Goal: Task Accomplishment & Management: Complete application form

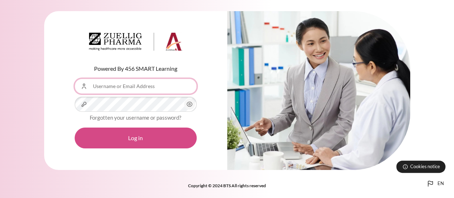
type input "[EMAIL_ADDRESS][DOMAIN_NAME]"
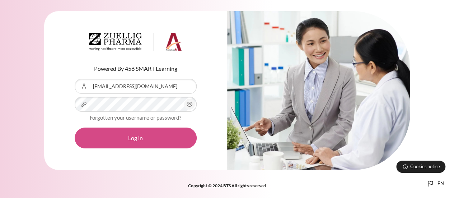
click at [134, 139] on button "Log in" at bounding box center [136, 137] width 122 height 21
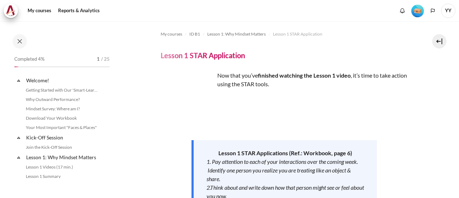
scroll to position [88, 0]
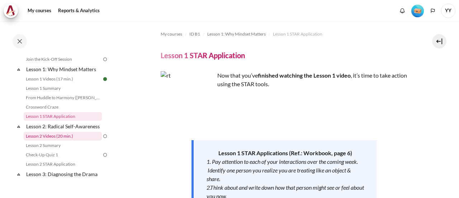
click at [58, 140] on link "Lesson 2 Videos (20 min.)" at bounding box center [63, 136] width 78 height 9
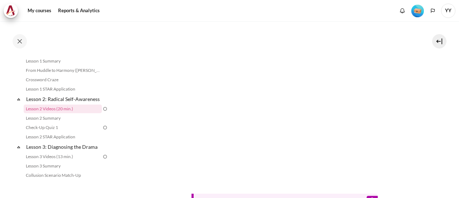
scroll to position [176, 0]
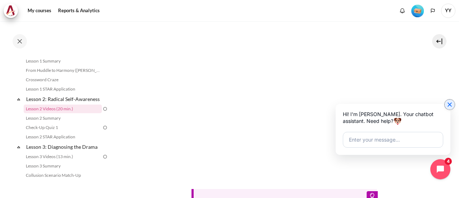
click at [450, 105] on icon "Close chat widget" at bounding box center [449, 104] width 7 height 7
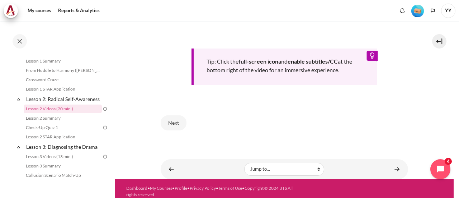
scroll to position [319, 0]
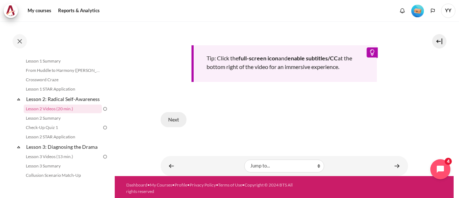
click at [174, 118] on button "Next" at bounding box center [174, 119] width 26 height 15
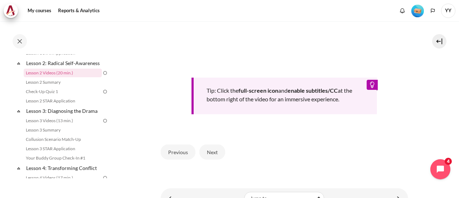
scroll to position [311, 0]
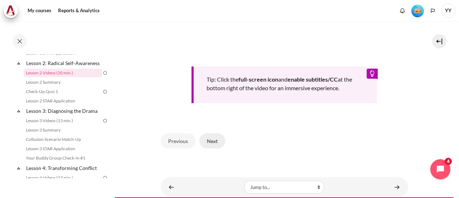
click at [213, 148] on button "Next" at bounding box center [212, 140] width 26 height 15
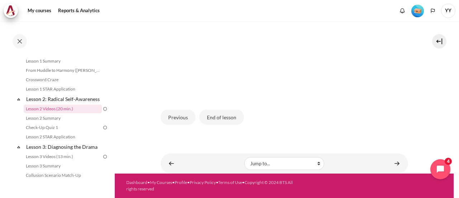
scroll to position [236, 0]
click at [219, 121] on button "End of lesson" at bounding box center [221, 116] width 44 height 15
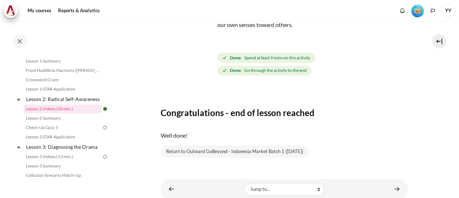
scroll to position [51, 0]
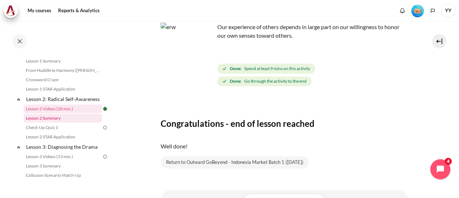
click at [42, 122] on link "Lesson 2 Summary" at bounding box center [63, 118] width 78 height 9
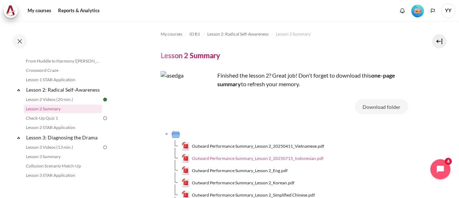
click at [290, 157] on span "Outward Performance Summary_Lesson 2_20250715_Indonesian.pdf" at bounding box center [258, 158] width 132 height 6
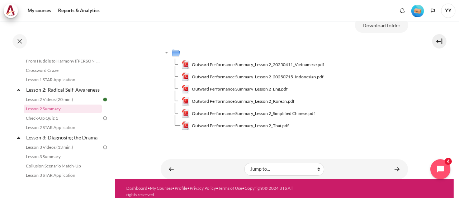
scroll to position [87, 0]
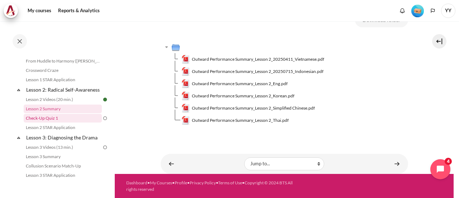
click at [38, 122] on link "Check-Up Quiz 1" at bounding box center [63, 118] width 78 height 9
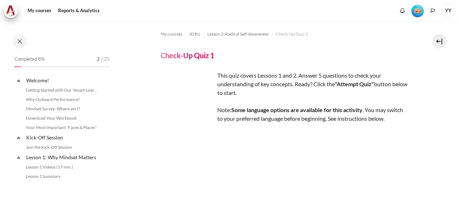
scroll to position [134, 0]
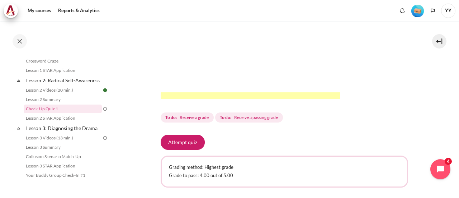
scroll to position [251, 0]
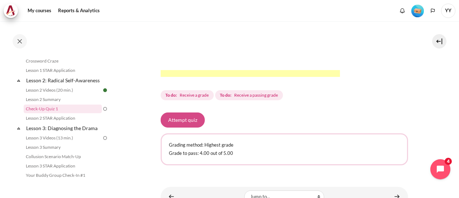
click at [188, 127] on button "Attempt quiz" at bounding box center [183, 119] width 44 height 15
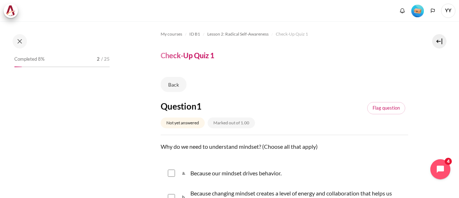
scroll to position [134, 0]
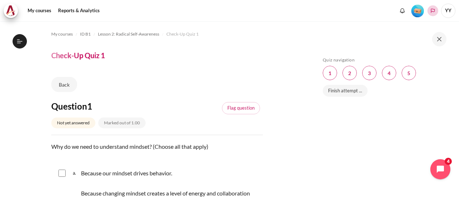
click at [432, 11] on icon "Languages" at bounding box center [433, 11] width 4 height 4
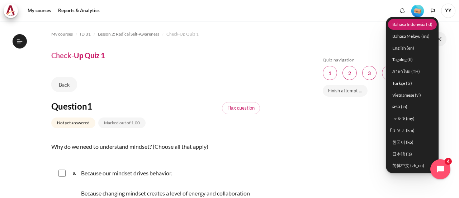
click at [422, 25] on link "Bahasa Indonesia ‎(id)‎" at bounding box center [412, 24] width 49 height 11
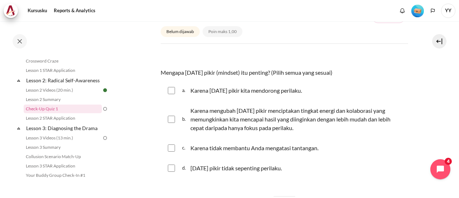
scroll to position [108, 0]
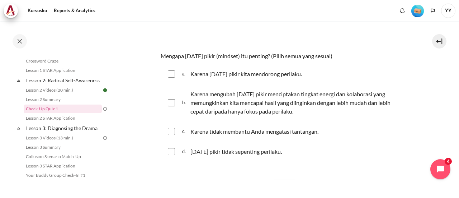
click at [170, 73] on input "Konten" at bounding box center [171, 73] width 7 height 7
checkbox input "true"
click at [170, 103] on input "Konten" at bounding box center [171, 102] width 7 height 7
checkbox input "true"
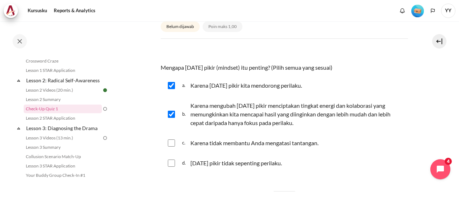
scroll to position [72, 0]
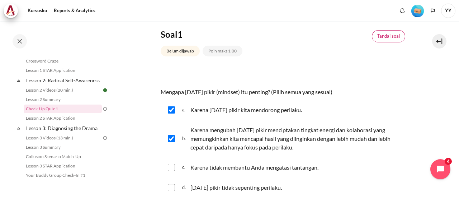
click at [389, 36] on link "Tandai soal" at bounding box center [388, 36] width 33 height 12
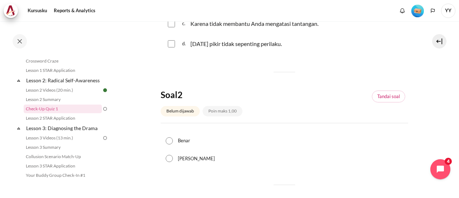
scroll to position [179, 0]
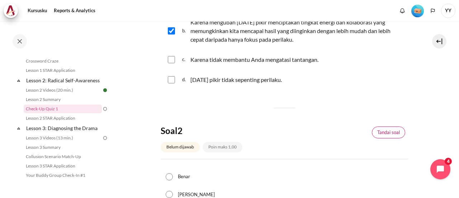
click at [379, 131] on link "Tandai soal" at bounding box center [388, 132] width 33 height 12
click at [379, 131] on link "Hilangkan penanda" at bounding box center [380, 132] width 50 height 12
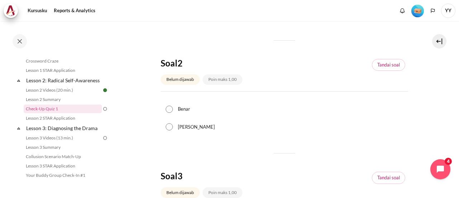
scroll to position [251, 0]
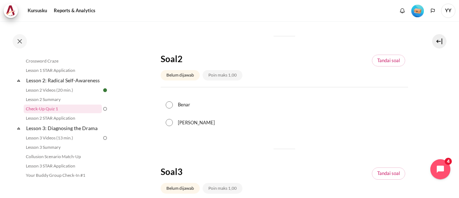
click at [170, 105] on input "Benar" at bounding box center [169, 104] width 7 height 7
radio input "true"
click at [272, 110] on div "Benar" at bounding box center [284, 105] width 247 height 18
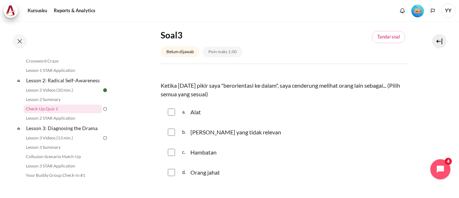
scroll to position [394, 0]
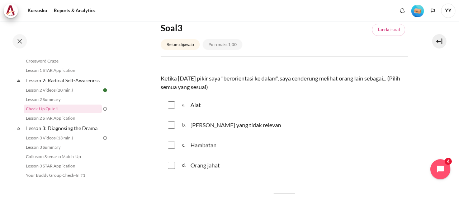
click at [171, 104] on input "Konten" at bounding box center [171, 104] width 7 height 7
checkbox input "true"
click at [171, 147] on input "Konten" at bounding box center [171, 144] width 7 height 7
checkbox input "true"
click at [388, 106] on div "a. Alat" at bounding box center [284, 104] width 247 height 19
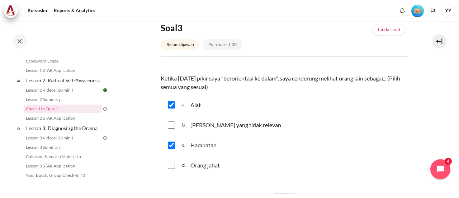
click at [171, 123] on input "Konten" at bounding box center [171, 124] width 7 height 7
checkbox input "true"
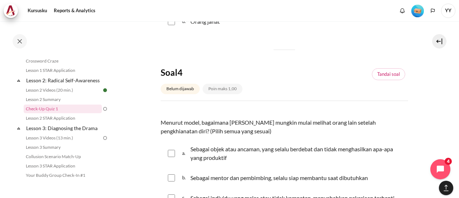
scroll to position [574, 0]
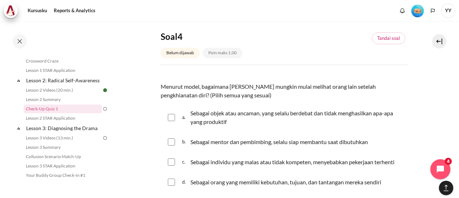
click at [170, 117] on input "Konten" at bounding box center [171, 117] width 7 height 7
checkbox input "true"
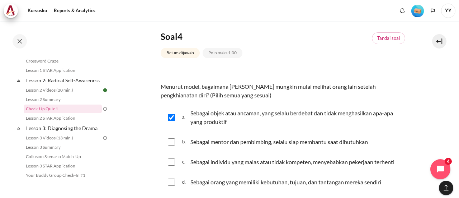
click at [168, 162] on input "Konten" at bounding box center [171, 161] width 7 height 7
checkbox input "true"
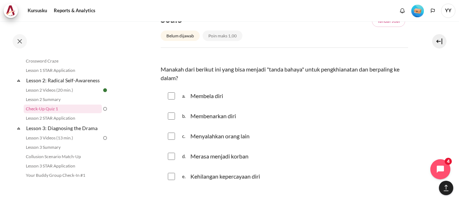
scroll to position [789, 0]
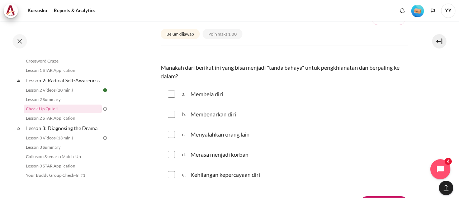
click at [172, 153] on input "Konten" at bounding box center [171, 154] width 7 height 7
checkbox input "true"
click at [171, 135] on input "Konten" at bounding box center [171, 134] width 7 height 7
checkbox input "true"
click at [170, 114] on input "Konten" at bounding box center [171, 113] width 7 height 7
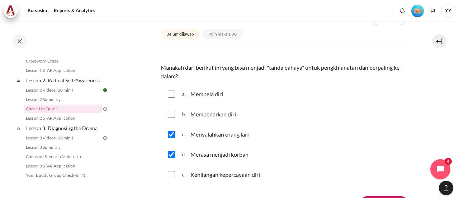
checkbox input "true"
click at [170, 93] on input "Konten" at bounding box center [171, 93] width 7 height 7
checkbox input "true"
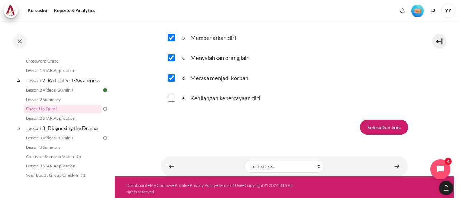
scroll to position [867, 0]
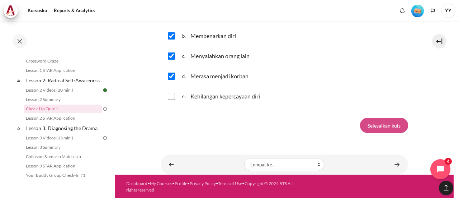
click at [376, 127] on input "Selesaikan kuis" at bounding box center [384, 125] width 48 height 15
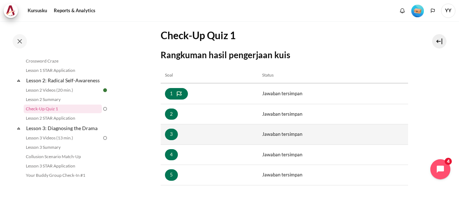
scroll to position [108, 0]
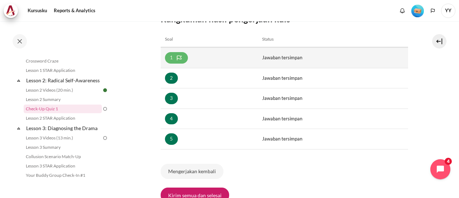
click at [181, 58] on icon "Konten" at bounding box center [179, 57] width 7 height 7
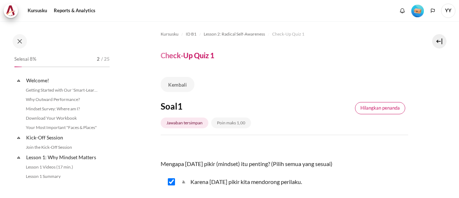
scroll to position [134, 0]
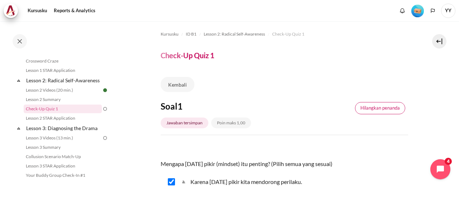
click at [387, 109] on link "Hilangkan penanda" at bounding box center [380, 108] width 50 height 12
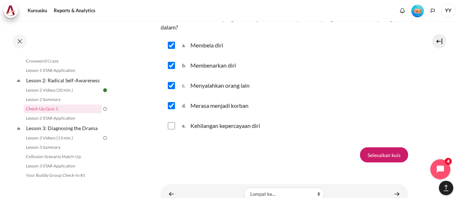
scroll to position [867, 0]
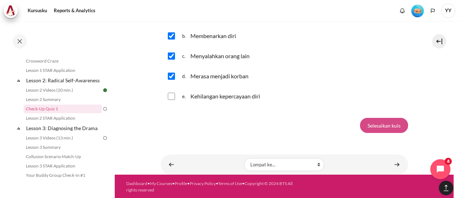
click at [387, 124] on input "Selesaikan kuis" at bounding box center [384, 125] width 48 height 15
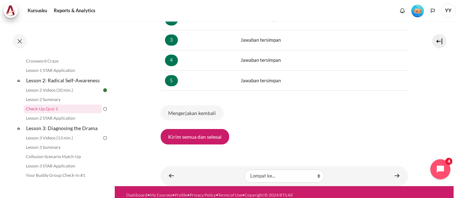
scroll to position [176, 0]
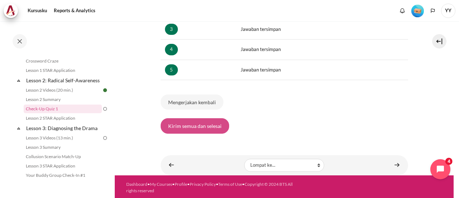
click at [201, 124] on button "Kirim semua dan selesai" at bounding box center [195, 125] width 68 height 15
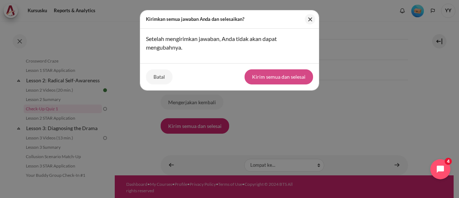
click at [262, 76] on button "Kirim semua dan selesai" at bounding box center [279, 76] width 68 height 15
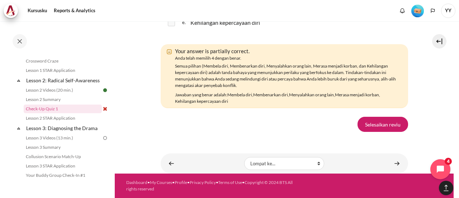
scroll to position [1426, 0]
click at [391, 122] on link "Selesaikan reviu" at bounding box center [382, 124] width 51 height 15
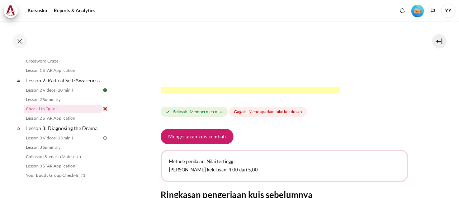
scroll to position [251, 0]
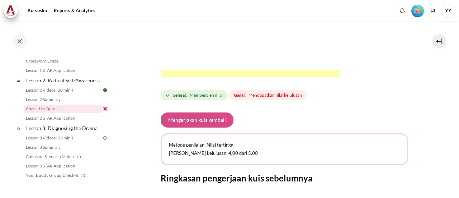
click at [207, 127] on button "Mengerjakan kuis kembali" at bounding box center [197, 119] width 73 height 15
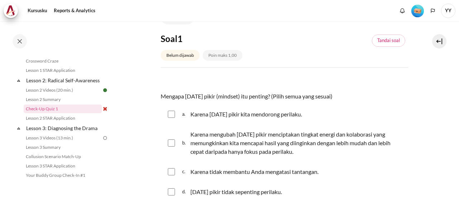
scroll to position [72, 0]
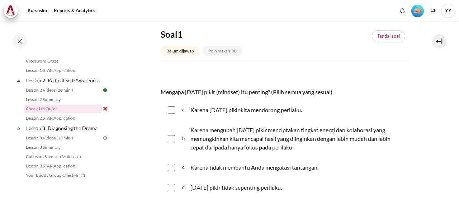
click at [171, 109] on input "Konten" at bounding box center [171, 109] width 7 height 7
checkbox input "true"
click at [172, 141] on input "Konten" at bounding box center [171, 138] width 7 height 7
checkbox input "true"
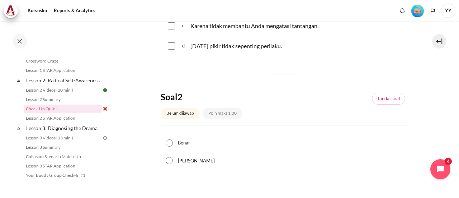
scroll to position [215, 0]
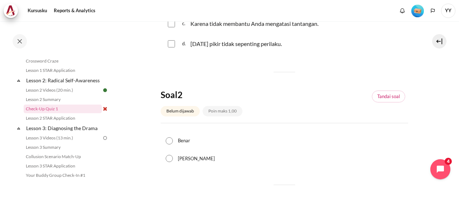
click at [168, 140] on input "Benar" at bounding box center [169, 140] width 7 height 7
radio input "true"
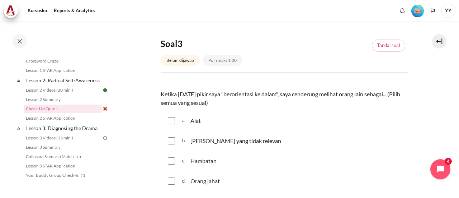
scroll to position [394, 0]
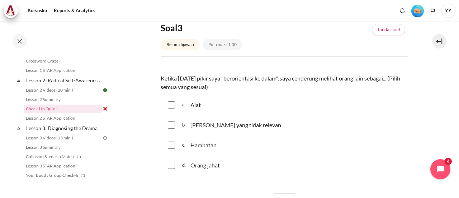
click at [169, 108] on div "a. Alat" at bounding box center [284, 104] width 247 height 19
click at [172, 103] on input "Konten" at bounding box center [171, 104] width 7 height 7
checkbox input "true"
click at [170, 127] on input "Konten" at bounding box center [171, 124] width 7 height 7
checkbox input "true"
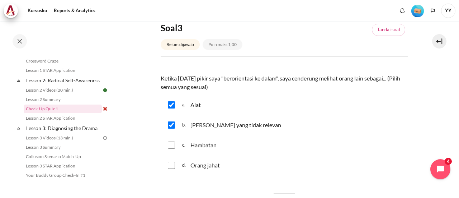
click at [172, 146] on input "Konten" at bounding box center [171, 144] width 7 height 7
checkbox input "true"
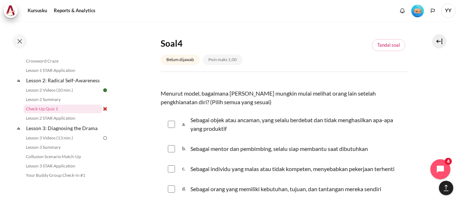
scroll to position [574, 0]
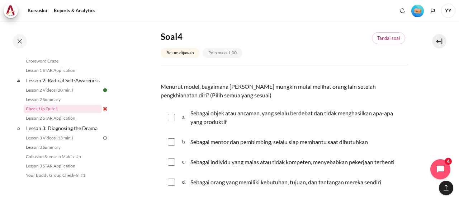
click at [172, 119] on input "Konten" at bounding box center [171, 117] width 7 height 7
checkbox input "true"
click at [171, 162] on input "Konten" at bounding box center [171, 161] width 7 height 7
checkbox input "true"
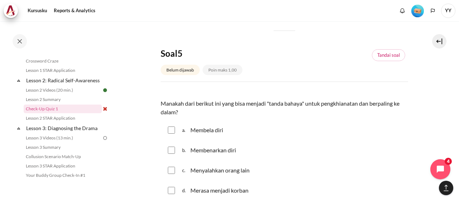
scroll to position [789, 0]
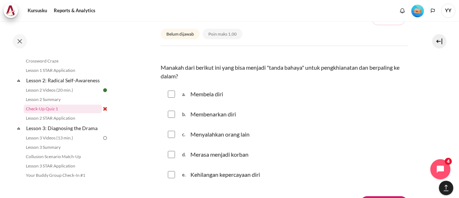
click at [170, 94] on input "Konten" at bounding box center [171, 93] width 7 height 7
checkbox input "true"
click at [171, 109] on div "b. Membenarkan diri" at bounding box center [284, 114] width 247 height 19
click at [171, 114] on input "Konten" at bounding box center [171, 113] width 7 height 7
checkbox input "true"
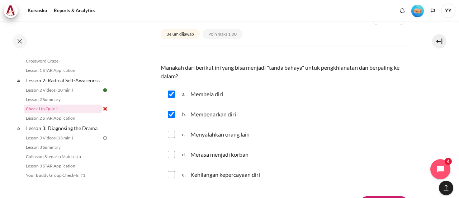
click at [170, 132] on input "Konten" at bounding box center [171, 134] width 7 height 7
checkbox input "true"
click at [171, 151] on input "Konten" at bounding box center [171, 154] width 7 height 7
checkbox input "true"
click at [170, 172] on input "Konten" at bounding box center [171, 174] width 7 height 7
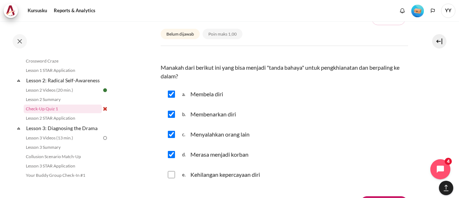
checkbox input "true"
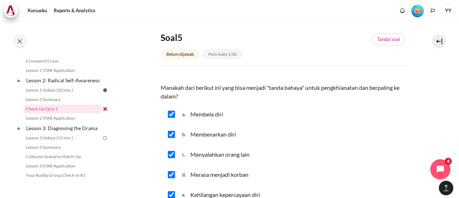
scroll to position [860, 0]
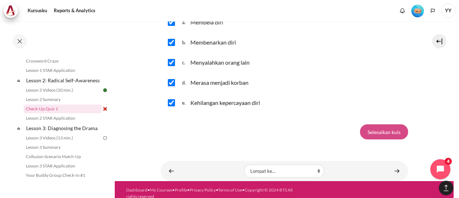
click at [385, 129] on input "Selesaikan kuis" at bounding box center [384, 131] width 48 height 15
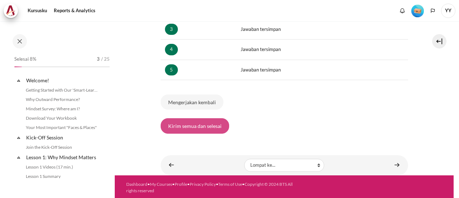
scroll to position [134, 0]
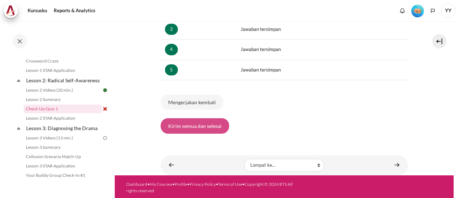
click at [198, 127] on button "Kirim semua dan selesai" at bounding box center [195, 125] width 68 height 15
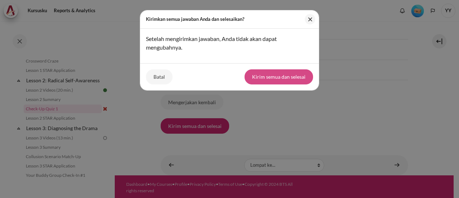
click at [268, 77] on button "Kirim semua dan selesai" at bounding box center [279, 76] width 68 height 15
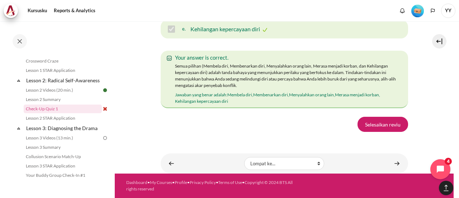
scroll to position [1419, 0]
click at [382, 125] on link "Selesaikan reviu" at bounding box center [382, 124] width 51 height 15
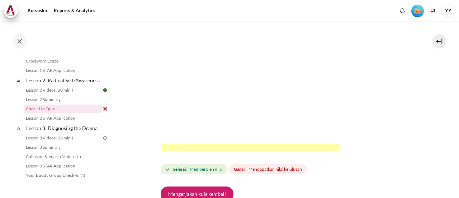
scroll to position [287, 0]
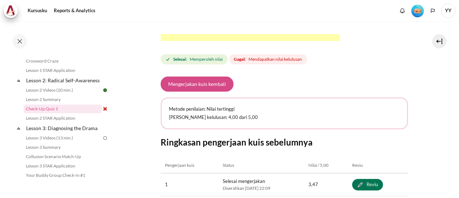
click at [211, 89] on button "Mengerjakan kuis kembali" at bounding box center [197, 83] width 73 height 15
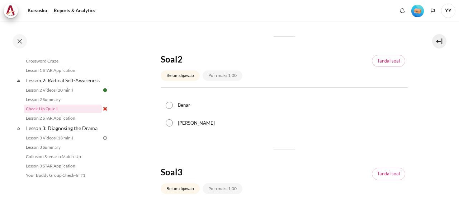
scroll to position [251, 0]
click at [167, 122] on input "[PERSON_NAME]" at bounding box center [169, 122] width 7 height 7
radio input "true"
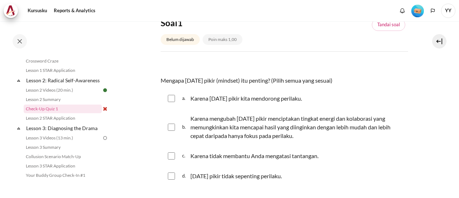
scroll to position [72, 0]
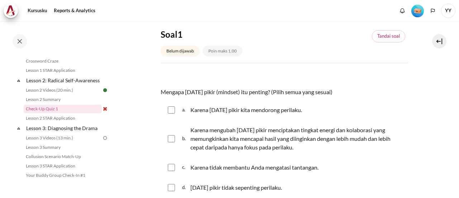
click at [173, 110] on input "Konten" at bounding box center [171, 109] width 7 height 7
checkbox input "true"
click at [169, 138] on input "Konten" at bounding box center [171, 138] width 7 height 7
checkbox input "true"
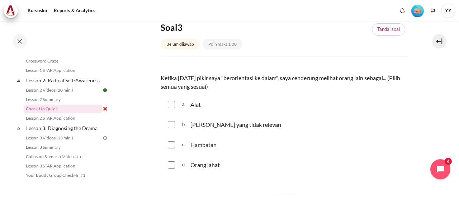
scroll to position [430, 0]
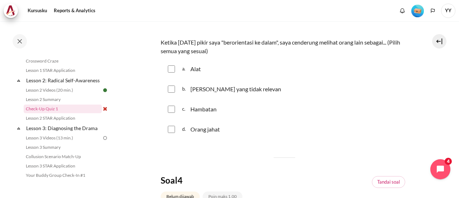
click at [169, 68] on input "Konten" at bounding box center [171, 68] width 7 height 7
checkbox input "true"
click at [171, 87] on input "Konten" at bounding box center [171, 88] width 7 height 7
checkbox input "true"
click at [174, 109] on input "Konten" at bounding box center [171, 108] width 7 height 7
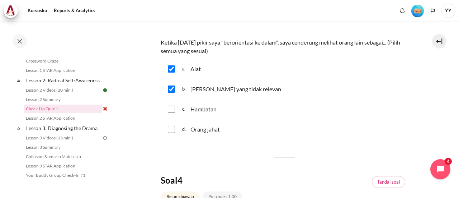
checkbox input "true"
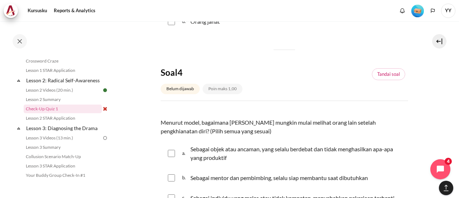
scroll to position [610, 0]
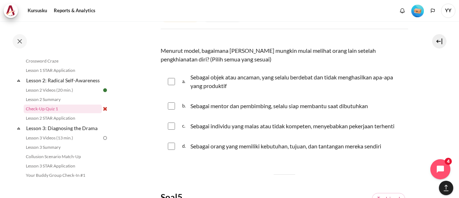
click at [169, 109] on div "b. Sebagai mentor dan pembimbing, selalu siap membantu saat dibutuhkan" at bounding box center [284, 105] width 247 height 19
click at [171, 106] on input "Konten" at bounding box center [171, 105] width 7 height 7
checkbox input "true"
click at [171, 81] on input "Konten" at bounding box center [171, 81] width 7 height 7
checkbox input "true"
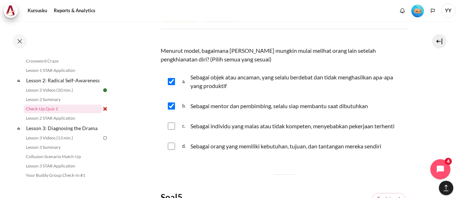
click at [171, 129] on div "c. Sebagai individu yang malas atau tidak kompeten, menyebabkan pekerjaan terhe…" at bounding box center [284, 126] width 247 height 19
click at [172, 124] on input "Konten" at bounding box center [171, 125] width 7 height 7
checkbox input "true"
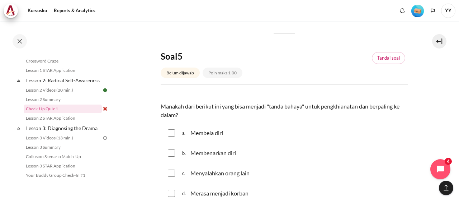
scroll to position [789, 0]
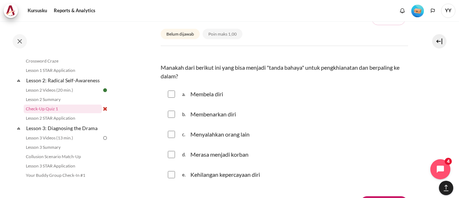
click at [170, 94] on input "Konten" at bounding box center [171, 93] width 7 height 7
checkbox input "true"
click at [172, 111] on input "Konten" at bounding box center [171, 113] width 7 height 7
checkbox input "true"
click at [173, 129] on div "c. Menyalahkan orang lain" at bounding box center [284, 134] width 247 height 19
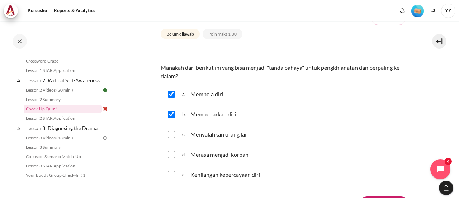
click at [171, 147] on div "d. Merasa menjadi korban" at bounding box center [284, 154] width 247 height 19
drag, startPoint x: 170, startPoint y: 132, endPoint x: 170, endPoint y: 139, distance: 6.8
click at [170, 133] on input "Konten" at bounding box center [171, 134] width 7 height 7
checkbox input "true"
click at [170, 157] on div "d. Merasa menjadi korban" at bounding box center [284, 154] width 247 height 19
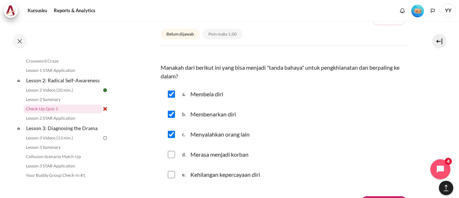
click at [171, 153] on input "Konten" at bounding box center [171, 154] width 7 height 7
checkbox input "true"
click at [171, 173] on input "Konten" at bounding box center [171, 174] width 7 height 7
checkbox input "true"
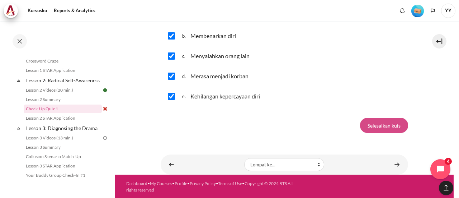
click at [374, 127] on input "Selesaikan kuis" at bounding box center [384, 125] width 48 height 15
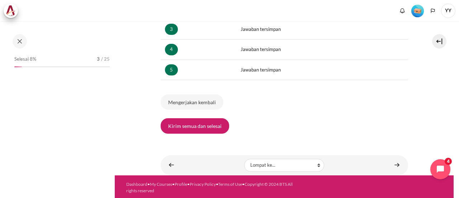
scroll to position [134, 0]
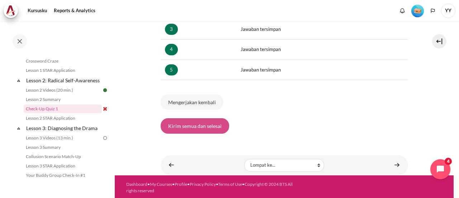
click at [206, 127] on button "Kirim semua dan selesai" at bounding box center [195, 125] width 68 height 15
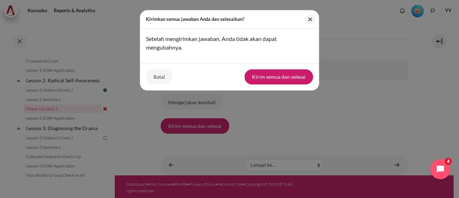
click at [270, 78] on button "Kirim semua dan selesai" at bounding box center [279, 76] width 68 height 15
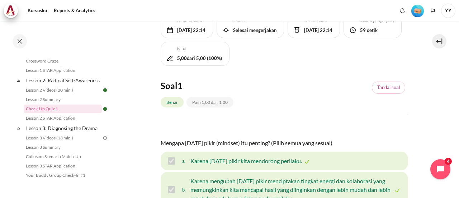
scroll to position [72, 0]
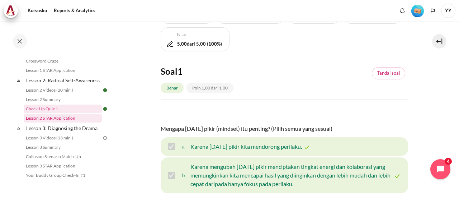
click at [63, 122] on link "Lesson 2 STAR Application" at bounding box center [63, 118] width 78 height 9
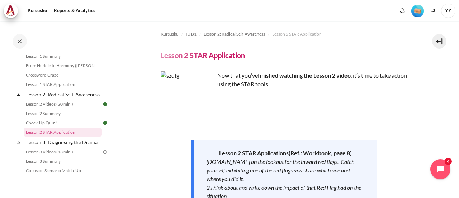
scroll to position [179, 0]
